Goal: Find specific page/section: Find specific page/section

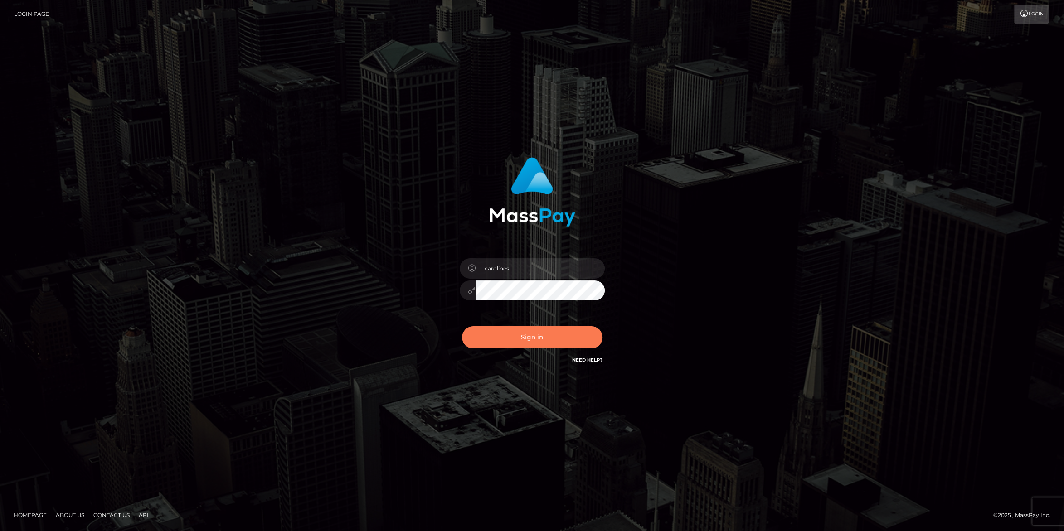
click at [532, 337] on button "Sign in" at bounding box center [532, 337] width 141 height 22
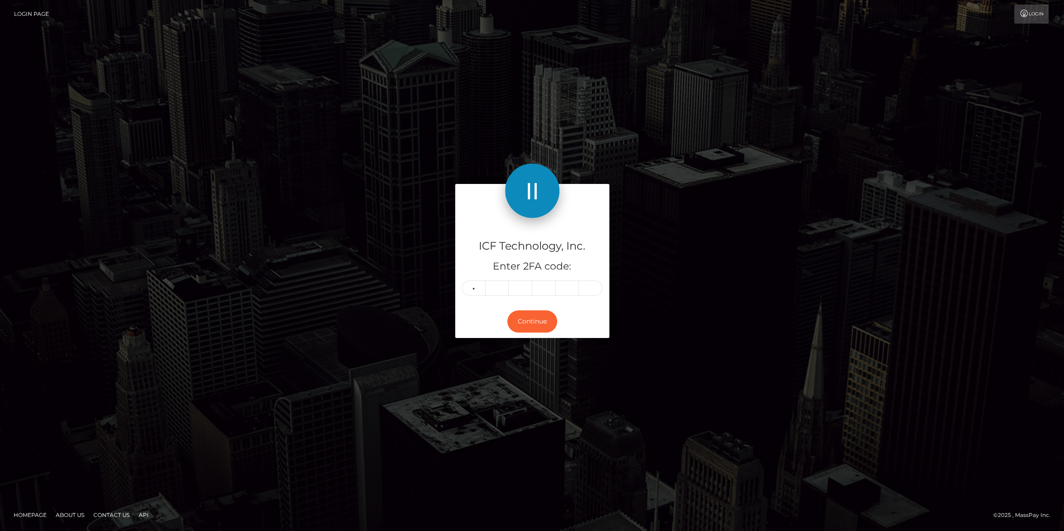
type input "6"
type input "4"
type input "9"
type input "7"
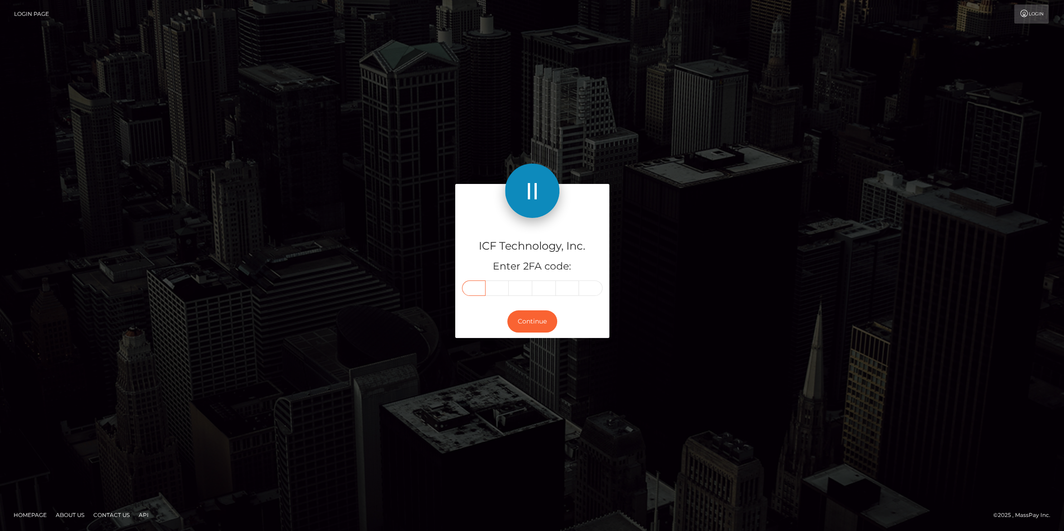
type input "6"
type input "5"
type input "6"
type input "4"
type input "9"
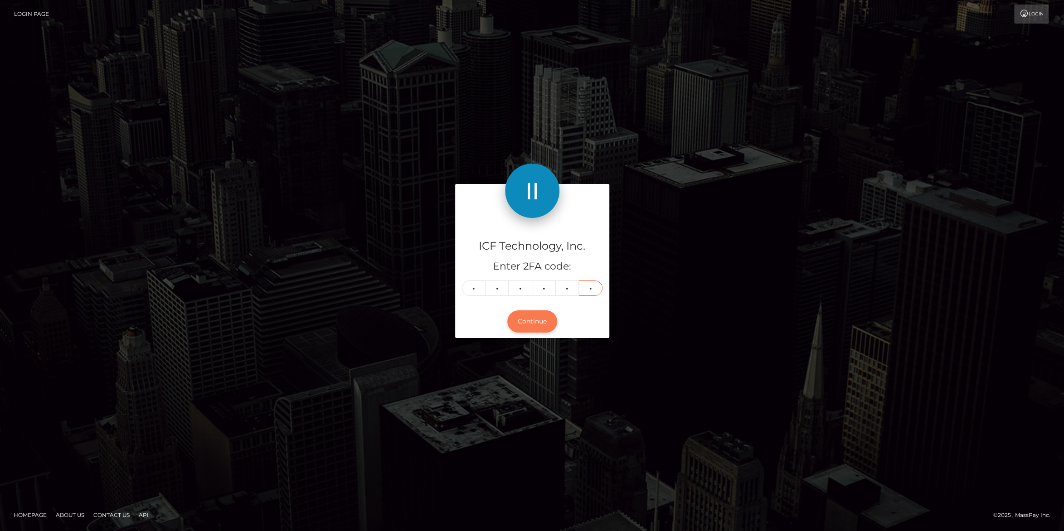
type input "7"
click at [530, 320] on button "Continue" at bounding box center [532, 321] width 50 height 22
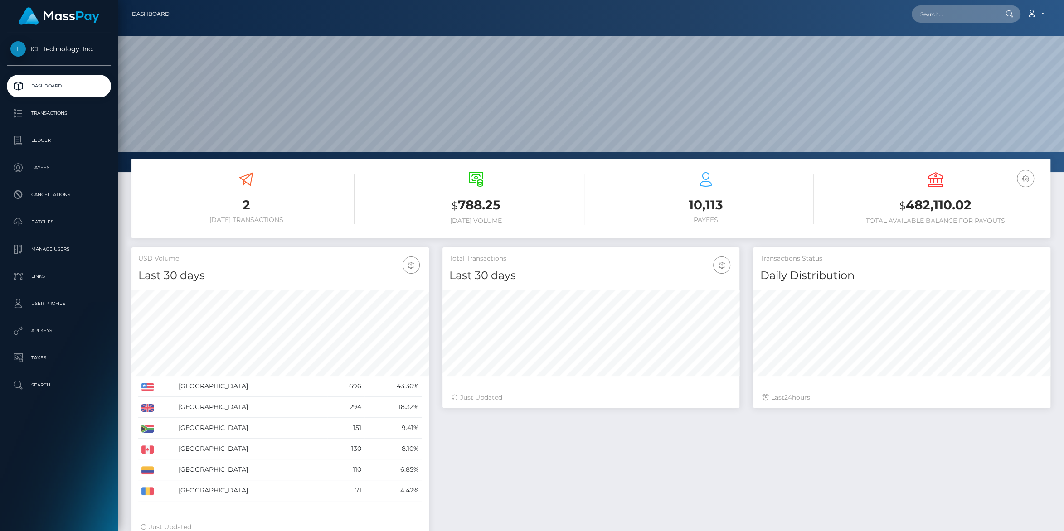
scroll to position [160, 297]
click at [31, 166] on p "Payees" at bounding box center [58, 168] width 97 height 14
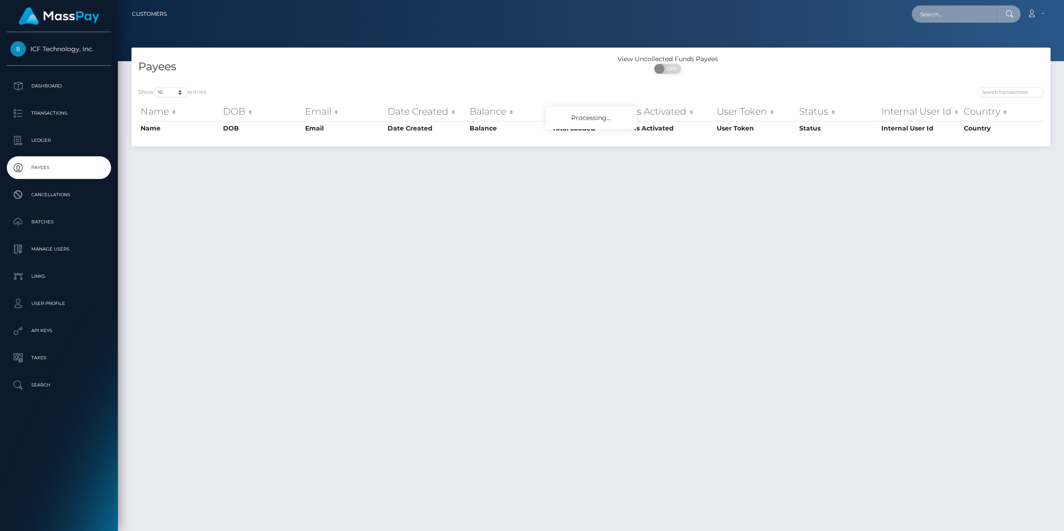
click at [914, 17] on input "text" at bounding box center [954, 13] width 85 height 17
paste input "[EMAIL_ADDRESS][DOMAIN_NAME]"
type input "[EMAIL_ADDRESS][DOMAIN_NAME]"
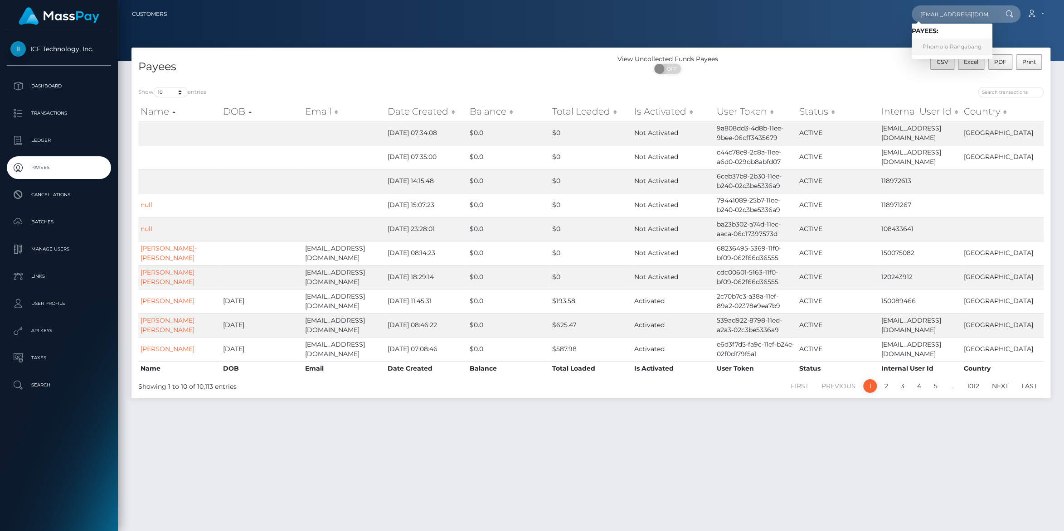
click at [912, 43] on link "Phomolo Ranqabang" at bounding box center [952, 47] width 81 height 17
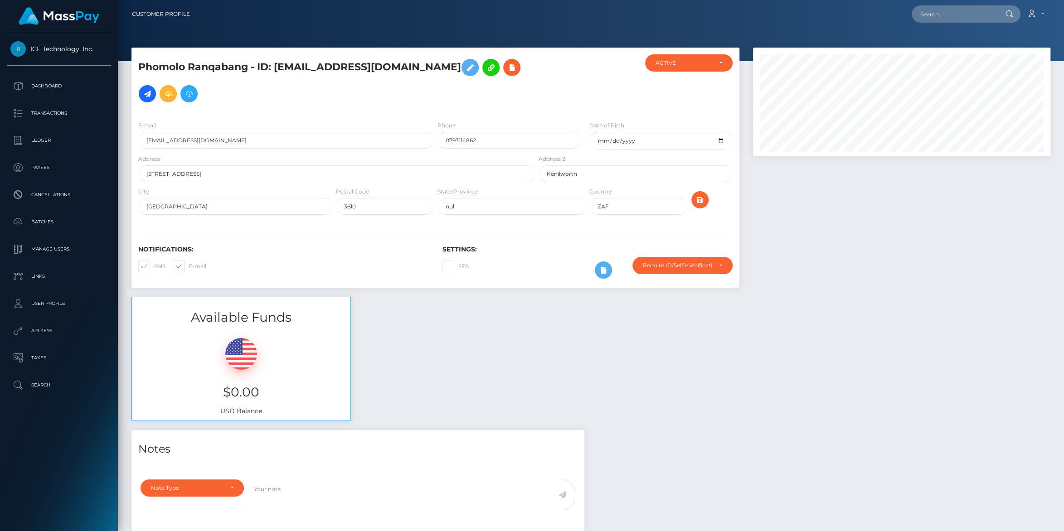
scroll to position [109, 297]
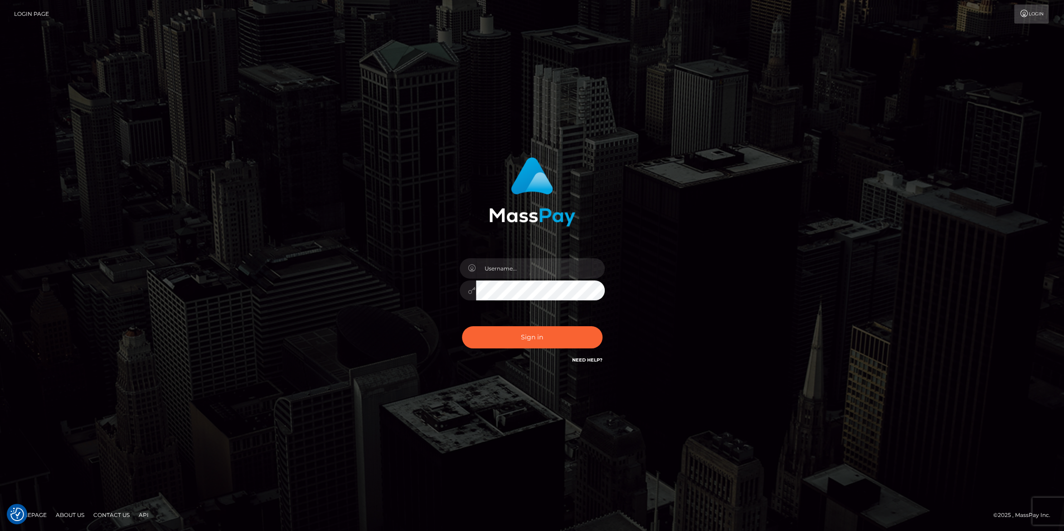
type input "carolines"
click at [537, 332] on button "Sign in" at bounding box center [532, 337] width 141 height 22
click at [530, 342] on button "Sign in" at bounding box center [532, 337] width 141 height 22
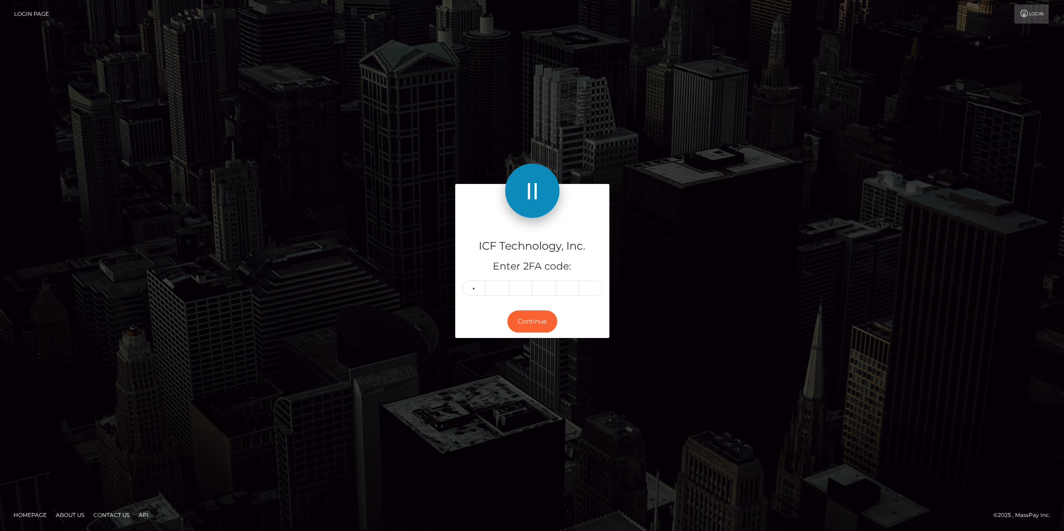
type input "7"
type input "6"
type input "0"
type input "5"
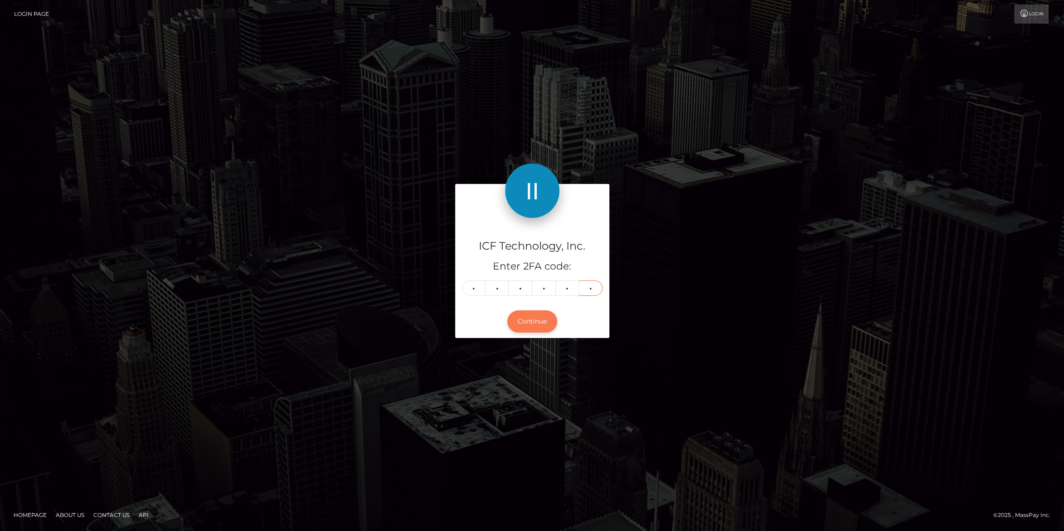
type input "5"
click at [534, 325] on button "Continue" at bounding box center [532, 321] width 50 height 22
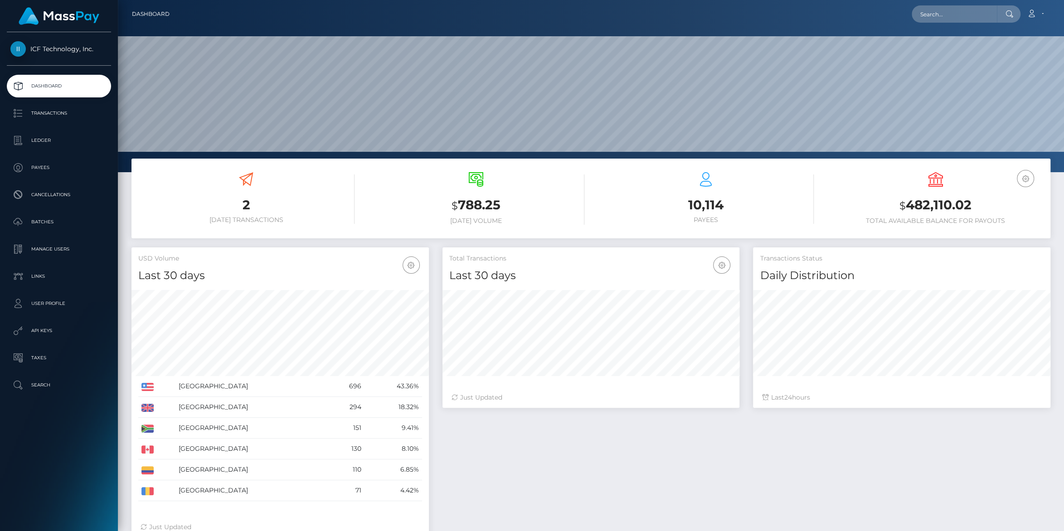
scroll to position [160, 297]
click at [44, 165] on p "Payees" at bounding box center [58, 168] width 97 height 14
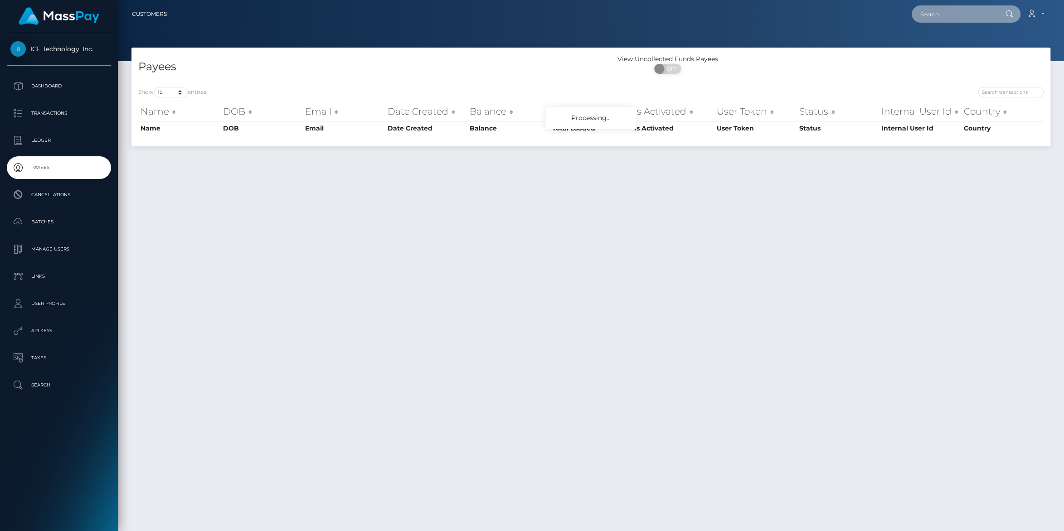
click at [963, 13] on input "text" at bounding box center [954, 13] width 85 height 17
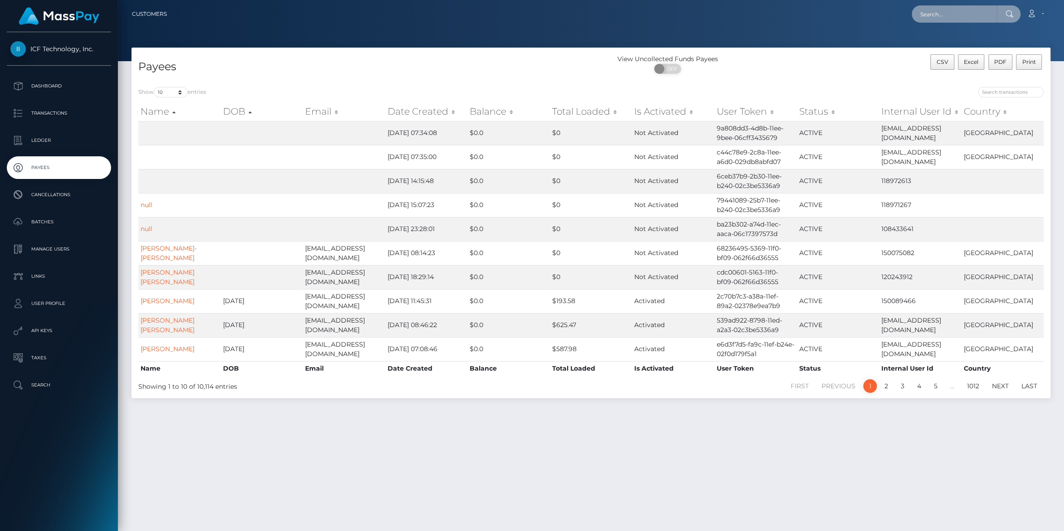
paste input "[EMAIL_ADDRESS][DOMAIN_NAME]"
type input "[EMAIL_ADDRESS][DOMAIN_NAME]"
click at [970, 45] on link "[PERSON_NAME] [PERSON_NAME]" at bounding box center [971, 47] width 118 height 17
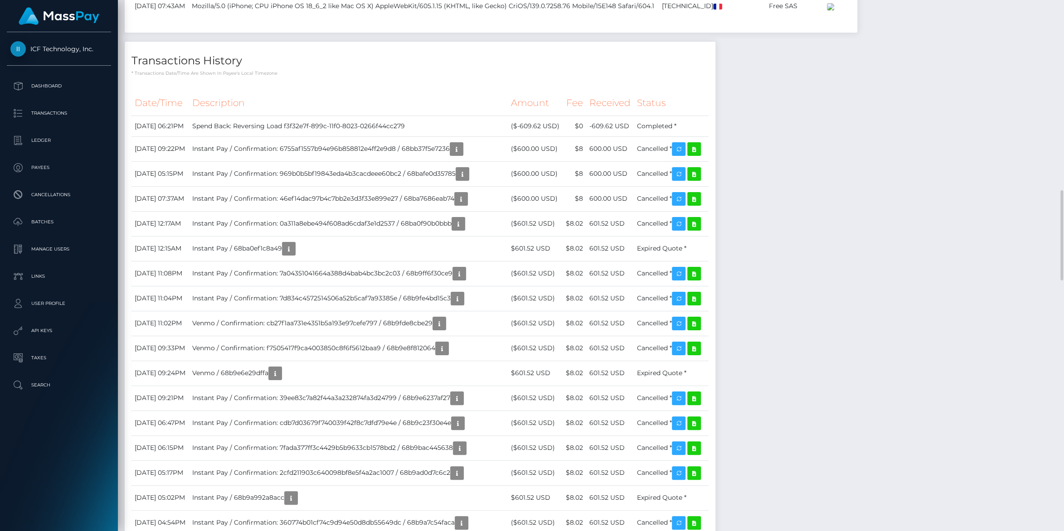
scroll to position [980, 0]
